Goal: Task Accomplishment & Management: Manage account settings

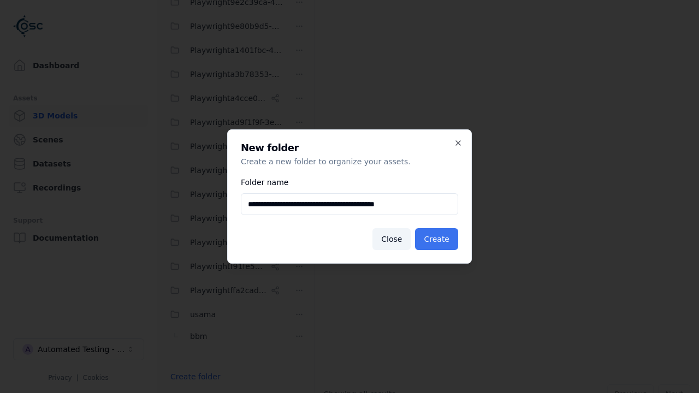
type input "**********"
click at [439, 239] on button "Create" at bounding box center [436, 239] width 43 height 22
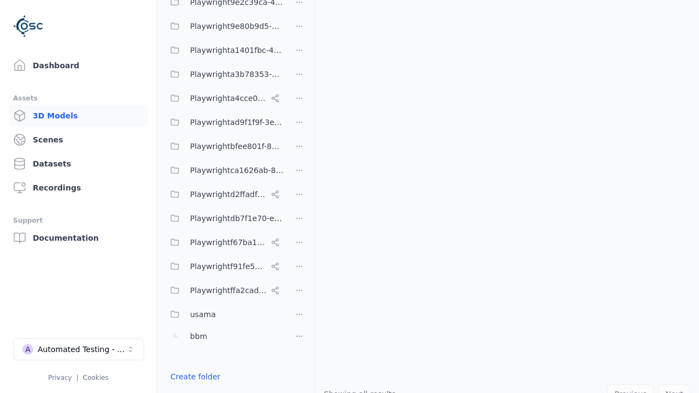
click at [192, 387] on button "Done editing" at bounding box center [195, 397] width 62 height 20
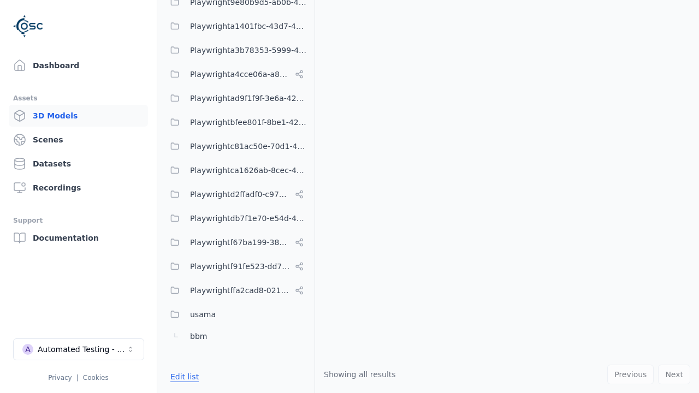
click at [182, 377] on button "Edit list" at bounding box center [185, 377] width 42 height 20
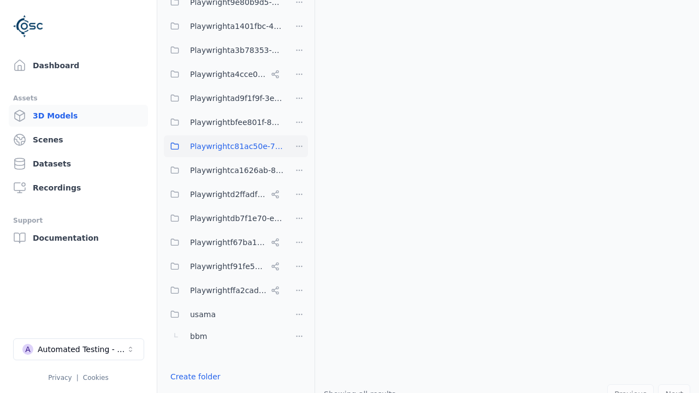
click at [299, 146] on html "Support Dashboard Assets 3D Models Scenes Datasets Recordings Support Documenta…" at bounding box center [349, 196] width 699 height 393
click at [299, 186] on div "Rename" at bounding box center [303, 186] width 73 height 17
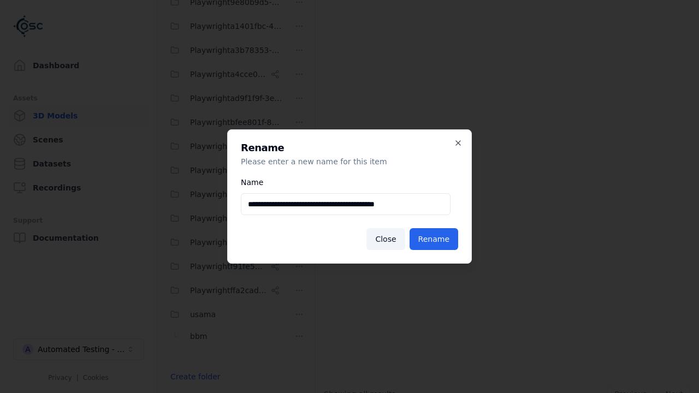
click at [346, 204] on input "**********" at bounding box center [346, 204] width 210 height 22
type input "**********"
click at [436, 239] on button "Rename" at bounding box center [434, 239] width 49 height 22
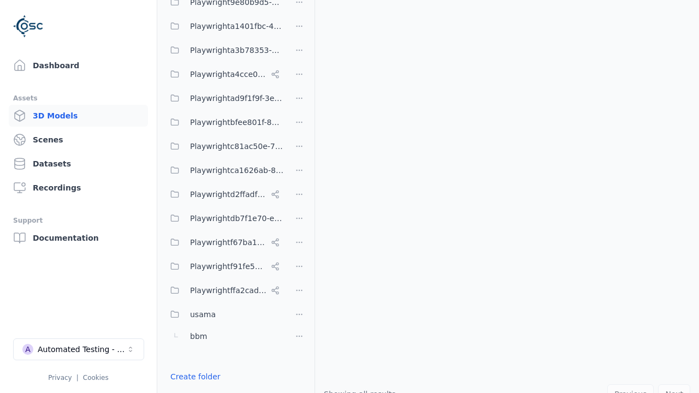
click at [192, 387] on button "Done editing" at bounding box center [195, 397] width 62 height 20
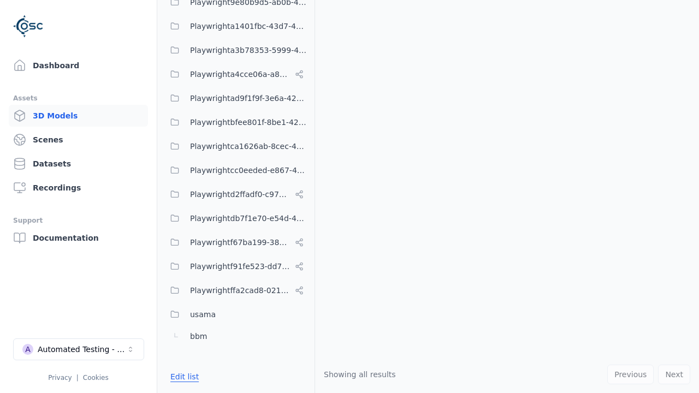
scroll to position [455, 0]
click at [182, 377] on button "Edit list" at bounding box center [185, 377] width 42 height 20
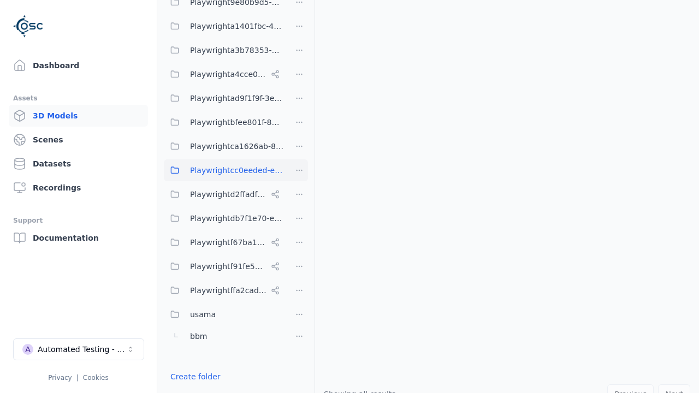
click at [299, 170] on html "Support Dashboard Assets 3D Models Scenes Datasets Recordings Support Documenta…" at bounding box center [349, 196] width 699 height 393
click at [299, 228] on div "Delete" at bounding box center [303, 227] width 73 height 17
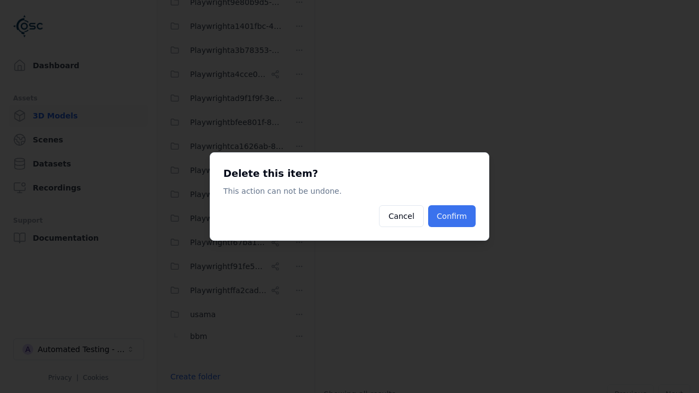
click at [453, 216] on button "Confirm" at bounding box center [452, 216] width 48 height 22
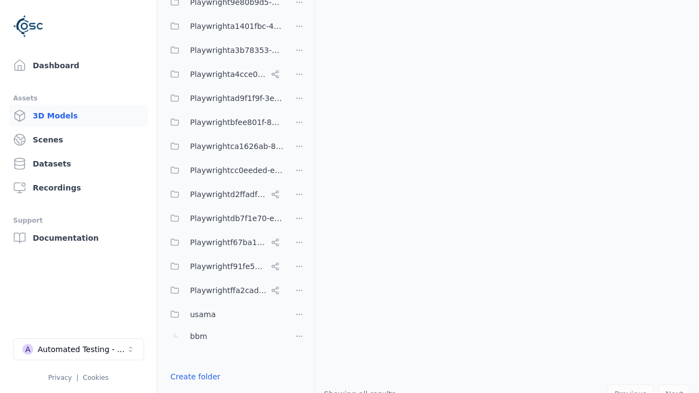
click at [192, 387] on button "Done editing" at bounding box center [195, 397] width 62 height 20
